Goal: Navigation & Orientation: Find specific page/section

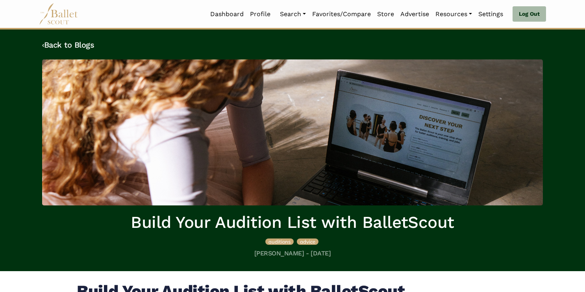
scroll to position [288, 0]
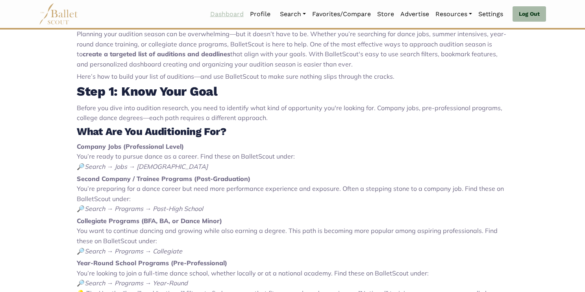
click at [224, 17] on link "Dashboard" at bounding box center [227, 14] width 40 height 17
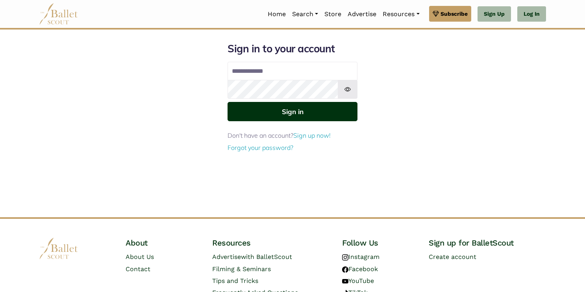
type input "**********"
click at [307, 106] on button "Sign in" at bounding box center [293, 111] width 130 height 19
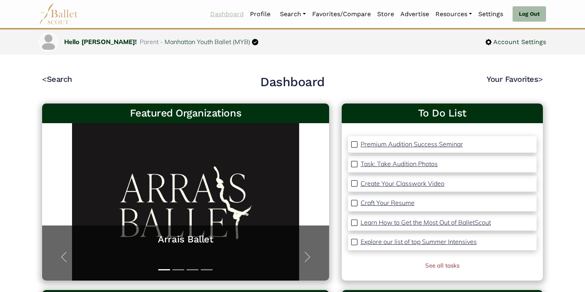
click at [219, 16] on link "Dashboard" at bounding box center [227, 14] width 40 height 17
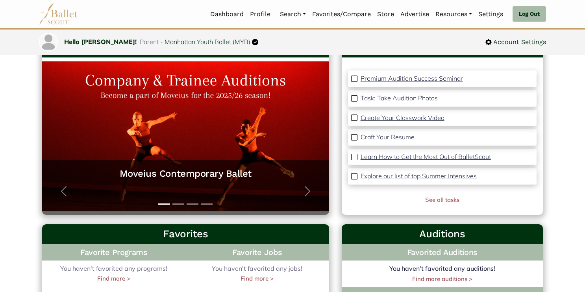
scroll to position [72, 0]
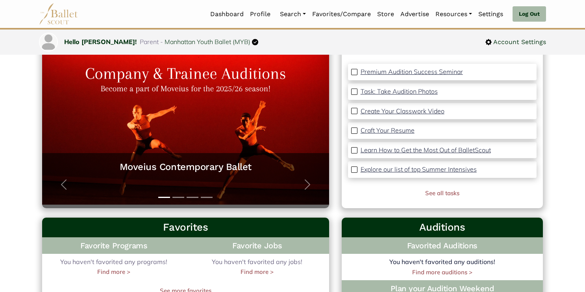
click at [366, 170] on p "Explore our list of top Summer Intensives" at bounding box center [419, 169] width 116 height 8
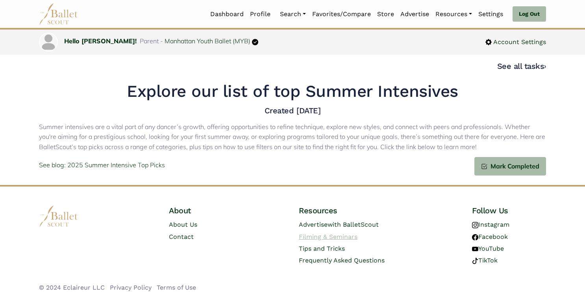
scroll to position [7, 0]
